Goal: Task Accomplishment & Management: Use online tool/utility

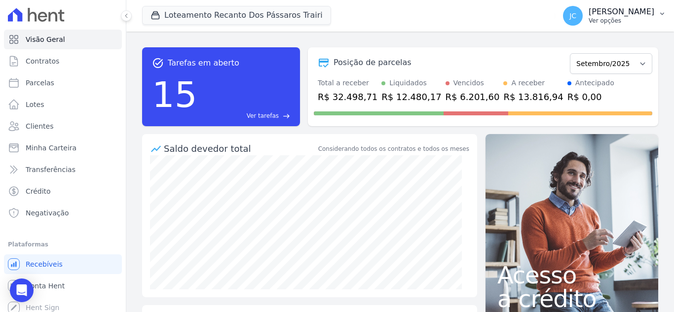
click at [635, 9] on p "[PERSON_NAME]" at bounding box center [621, 12] width 66 height 10
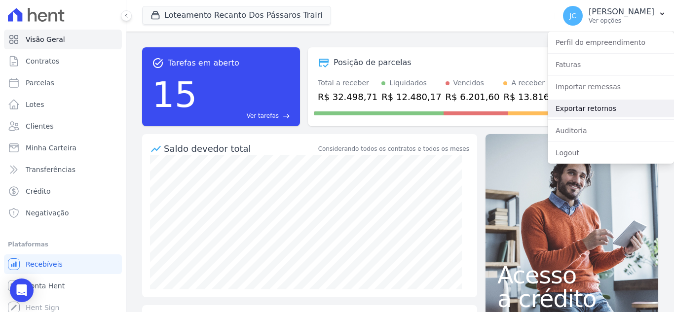
drag, startPoint x: 567, startPoint y: 107, endPoint x: 582, endPoint y: 108, distance: 15.3
click at [568, 107] on link "Exportar retornos" at bounding box center [610, 109] width 126 height 18
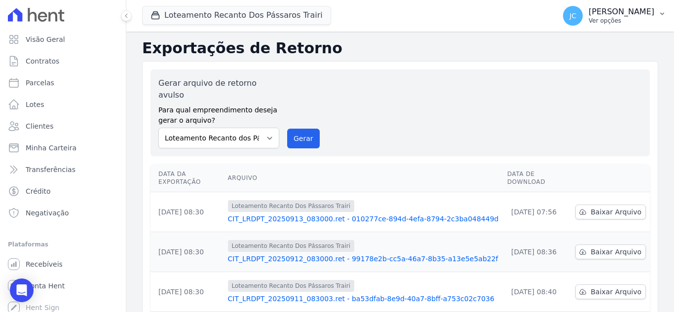
click at [643, 9] on p "[PERSON_NAME]" at bounding box center [621, 12] width 66 height 10
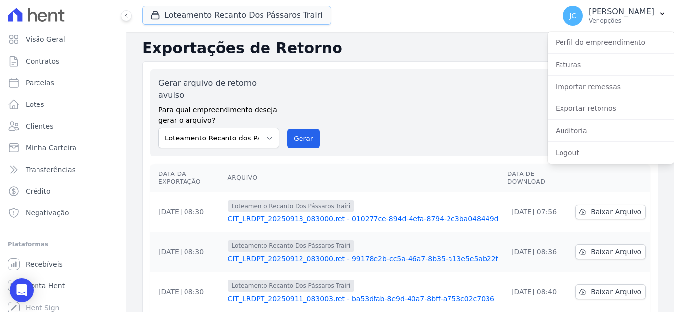
drag, startPoint x: 274, startPoint y: 19, endPoint x: 223, endPoint y: 51, distance: 60.3
click at [274, 19] on button "Loteamento Recanto Dos Pássaros Trairi" at bounding box center [236, 15] width 189 height 19
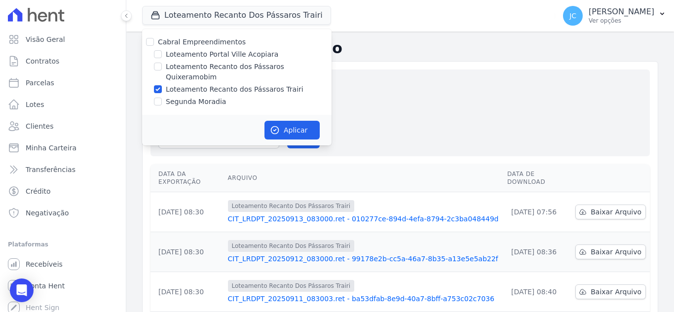
click at [178, 84] on label "Loteamento Recanto dos Pássaros Trairi" at bounding box center [235, 89] width 138 height 10
click at [162, 85] on input "Loteamento Recanto dos Pássaros Trairi" at bounding box center [158, 89] width 8 height 8
checkbox input "false"
click at [188, 68] on label "Loteamento Recanto dos Pássaros Quixeramobim" at bounding box center [249, 72] width 166 height 21
click at [162, 68] on input "Loteamento Recanto dos Pássaros Quixeramobim" at bounding box center [158, 67] width 8 height 8
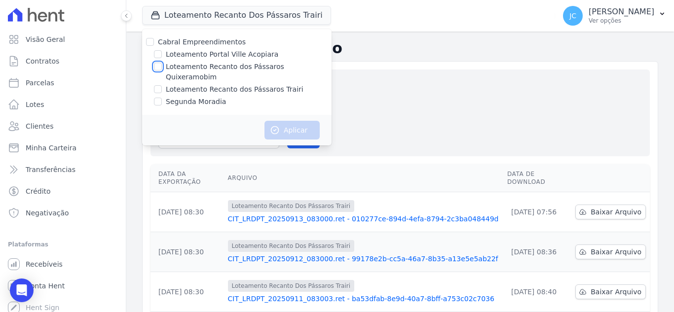
checkbox input "true"
click at [303, 121] on button "Aplicar" at bounding box center [291, 130] width 55 height 19
